Goal: Task Accomplishment & Management: Use online tool/utility

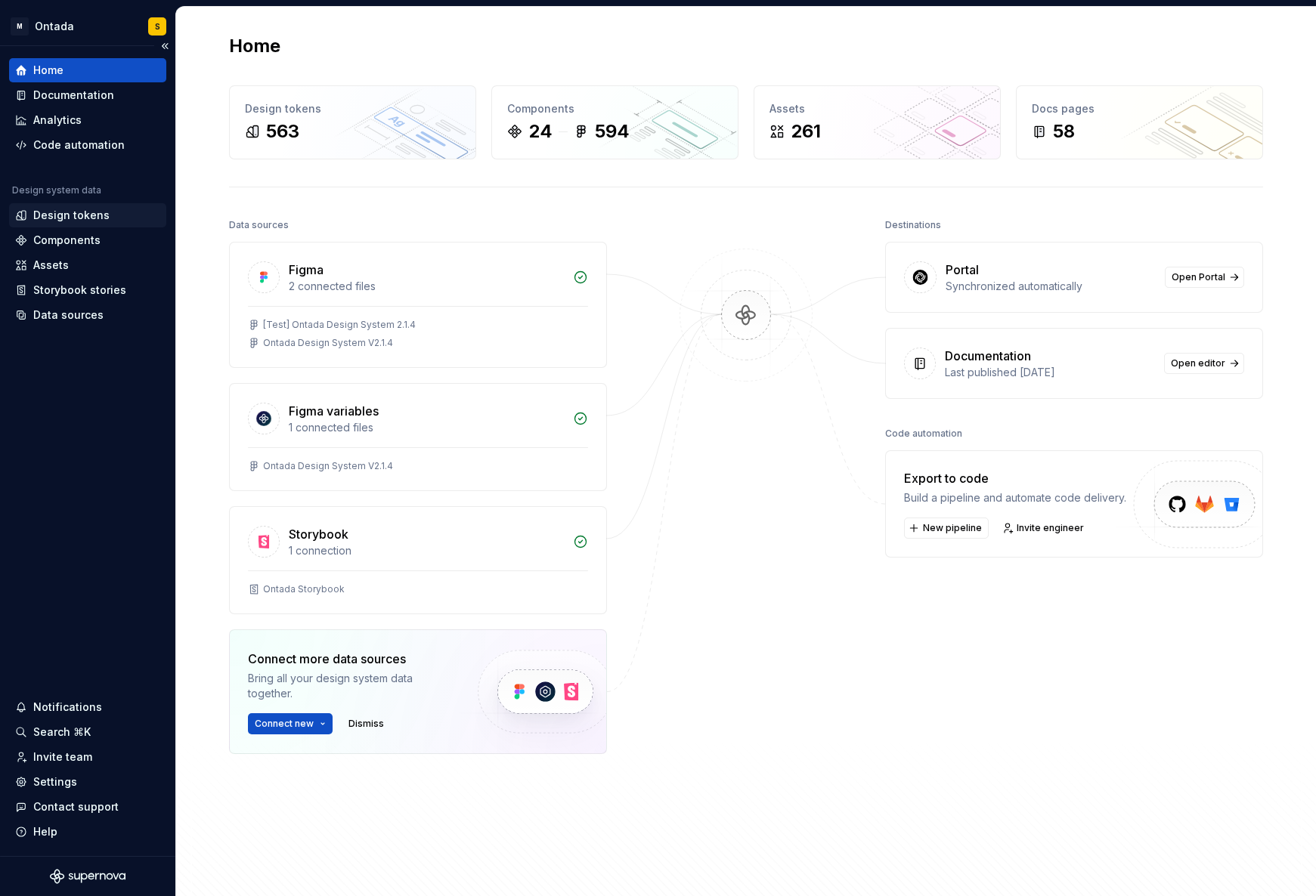
click at [86, 212] on div "Design tokens" at bounding box center [71, 216] width 76 height 15
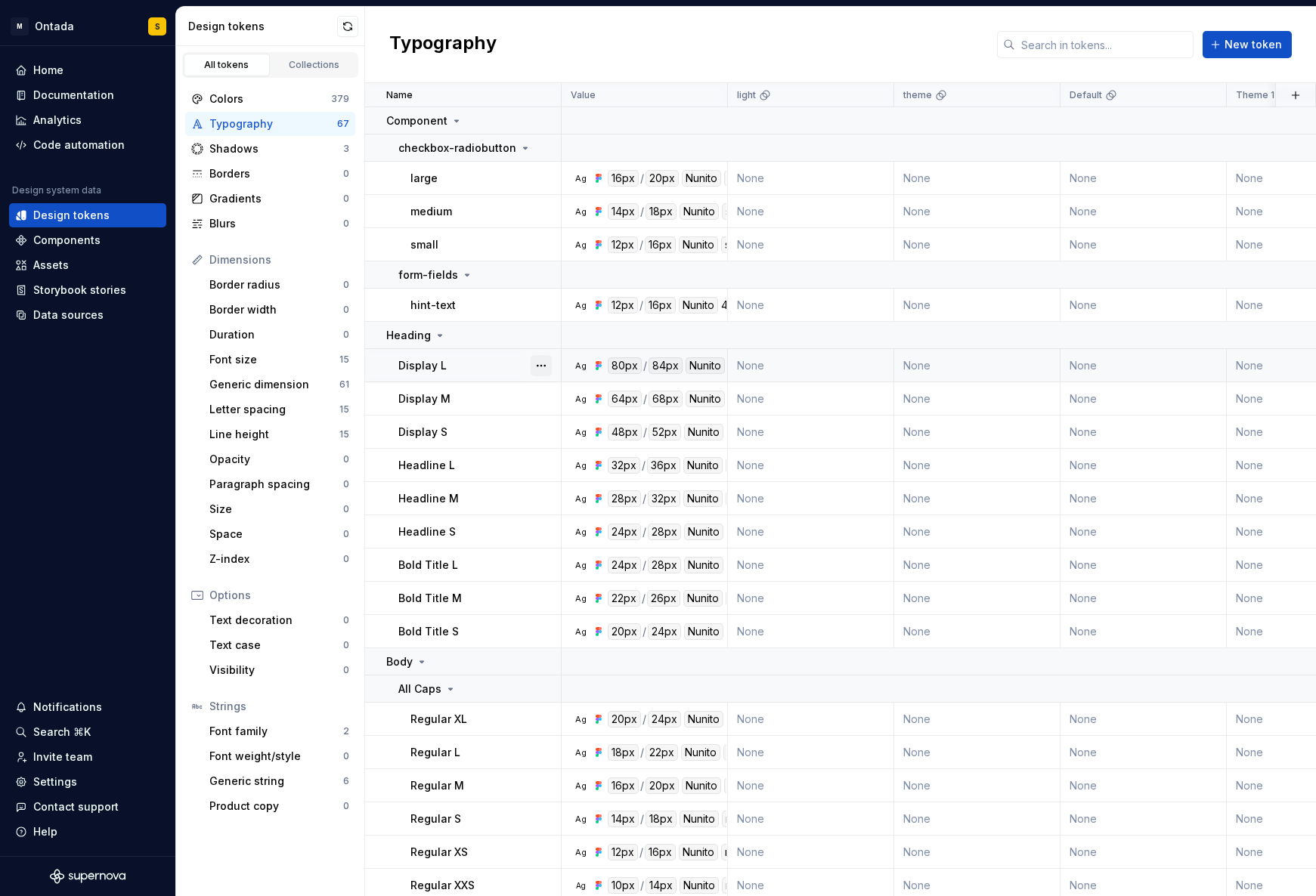
click at [541, 362] on button "button" at bounding box center [541, 365] width 21 height 21
click at [553, 391] on div "Open detail" at bounding box center [599, 395] width 128 height 24
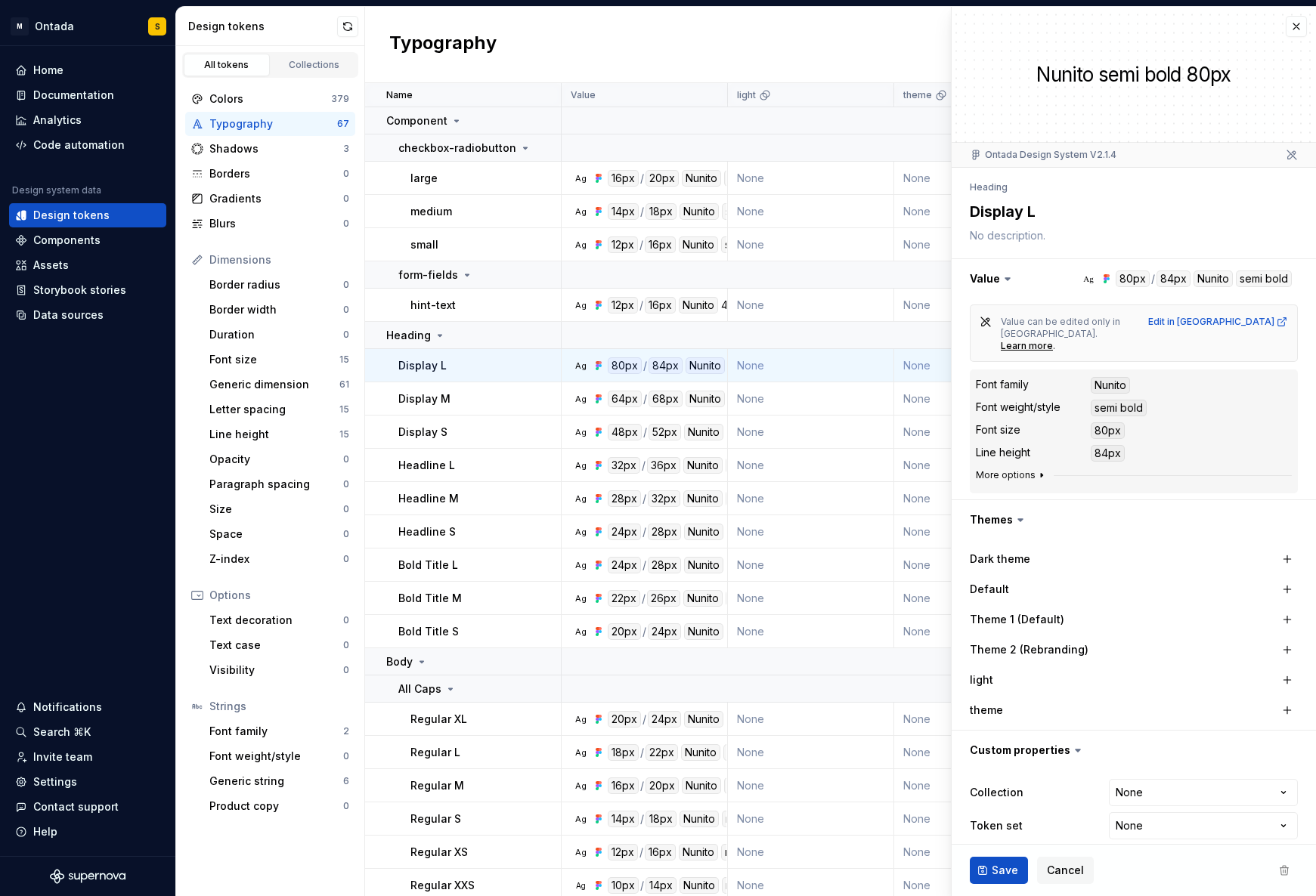
click at [1040, 470] on icon "button" at bounding box center [1041, 475] width 12 height 12
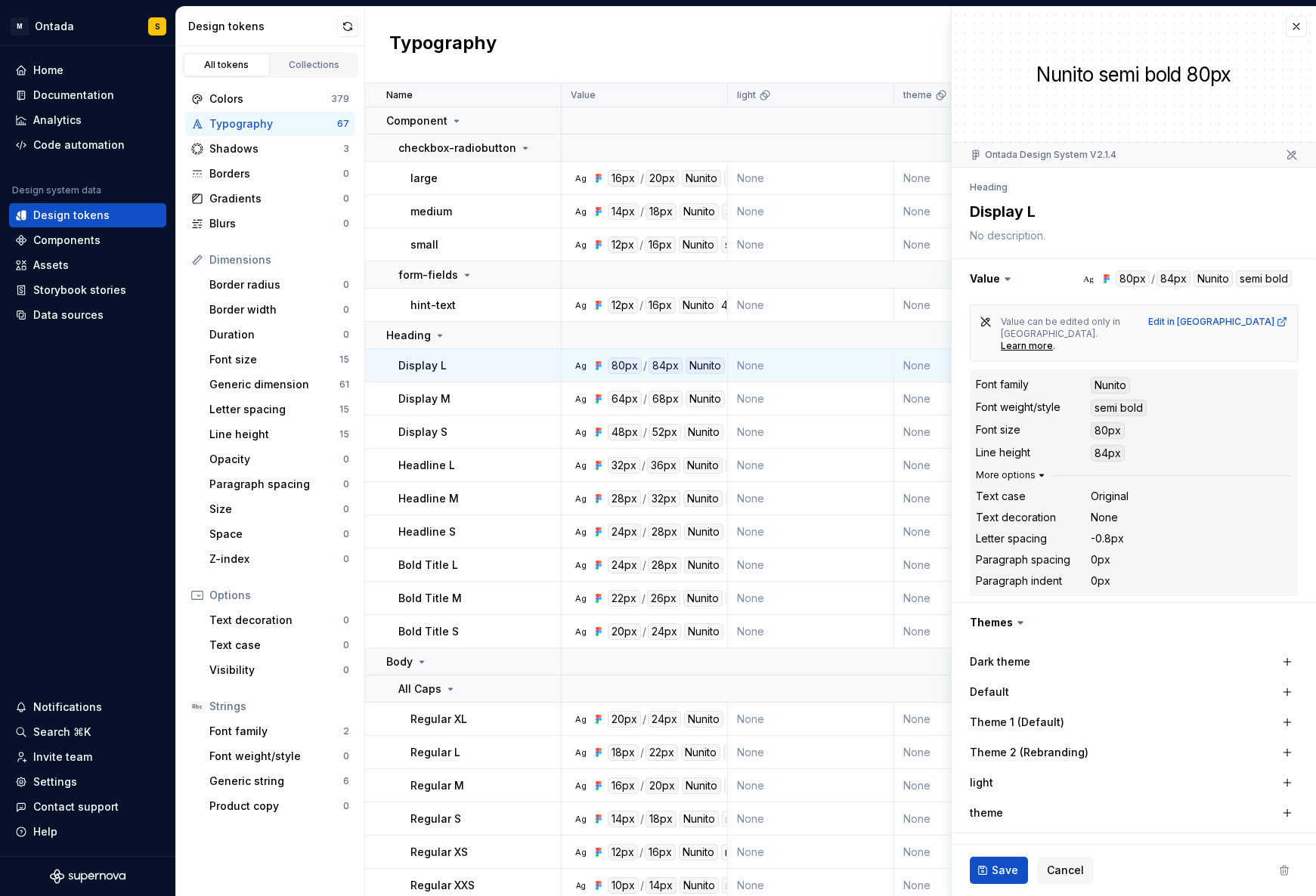
click at [1040, 474] on icon "button" at bounding box center [1042, 475] width 4 height 2
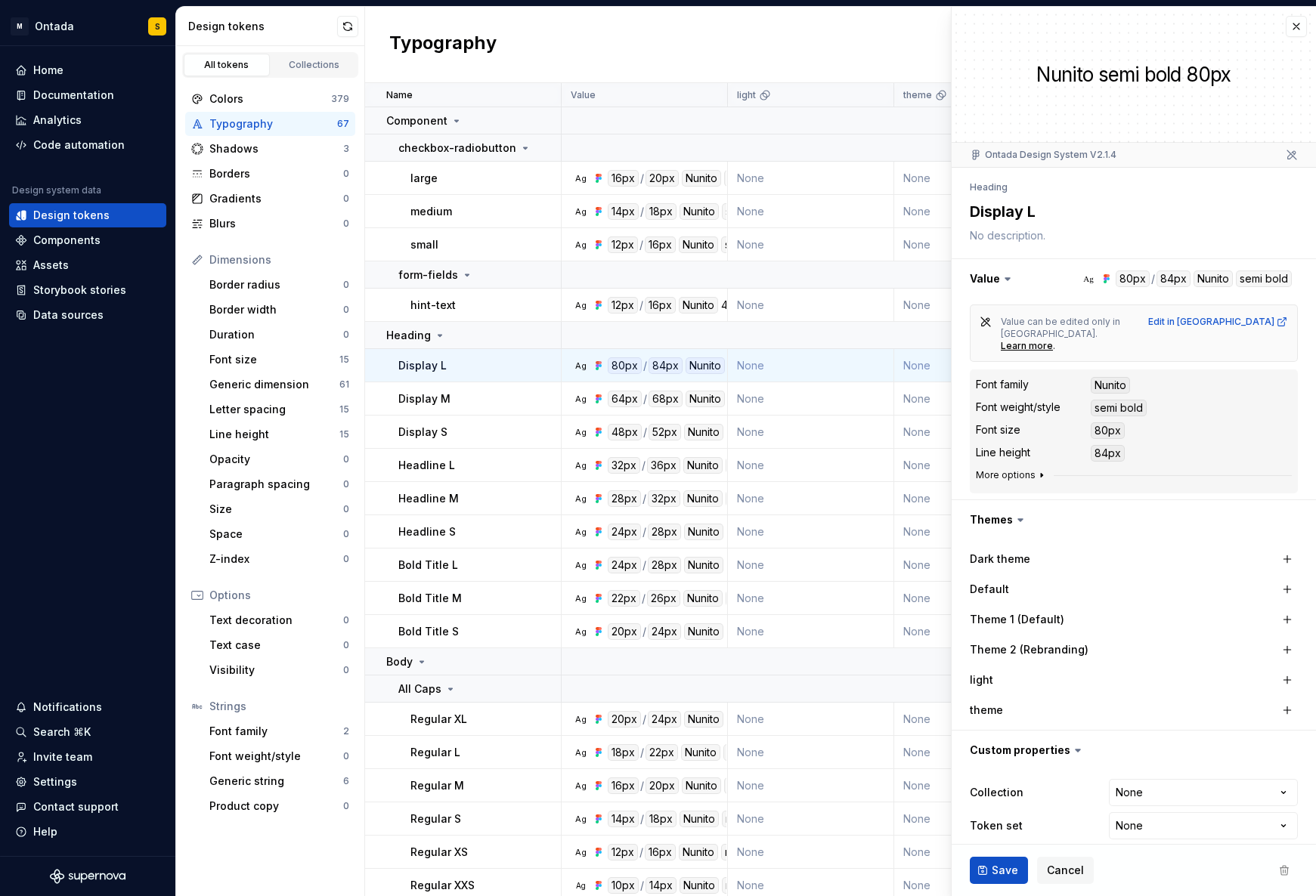
click at [1040, 470] on icon "button" at bounding box center [1041, 475] width 12 height 12
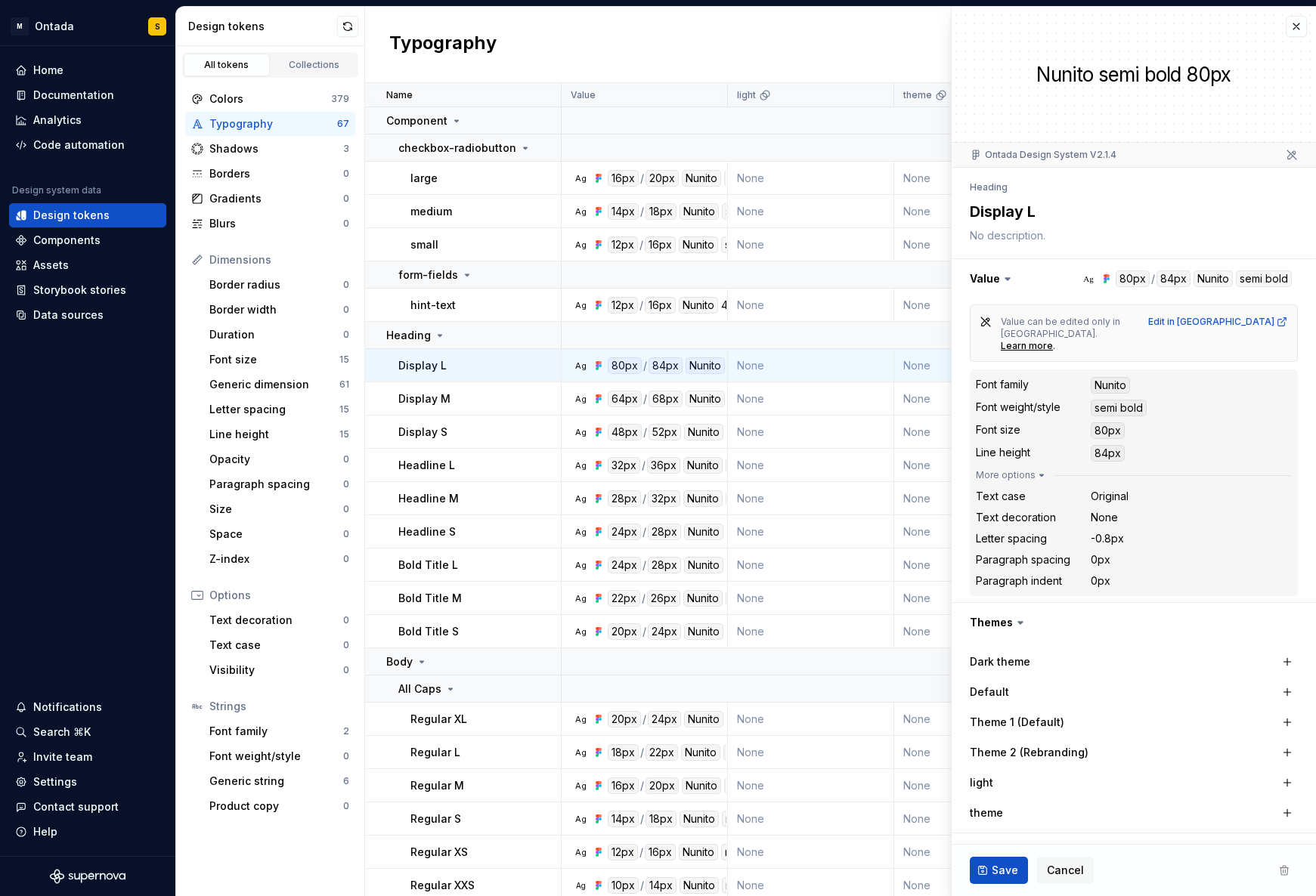
type textarea "*"
